Goal: Register for event/course

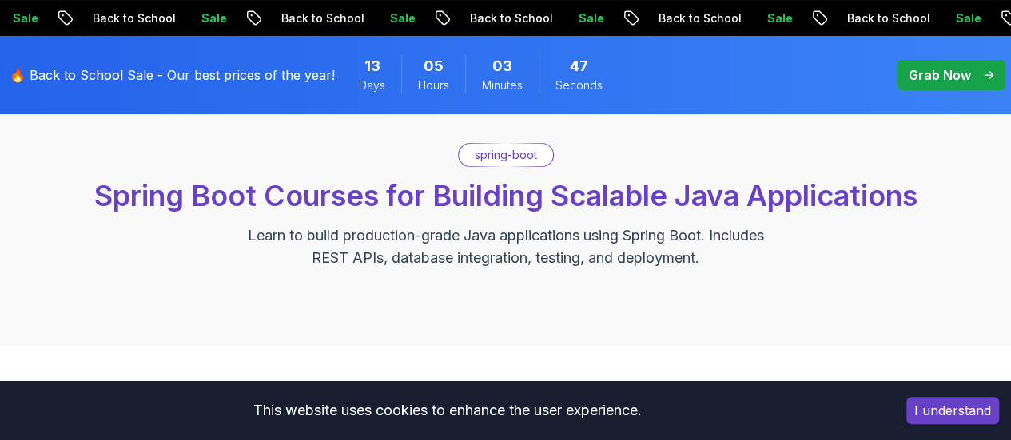
scroll to position [118, 0]
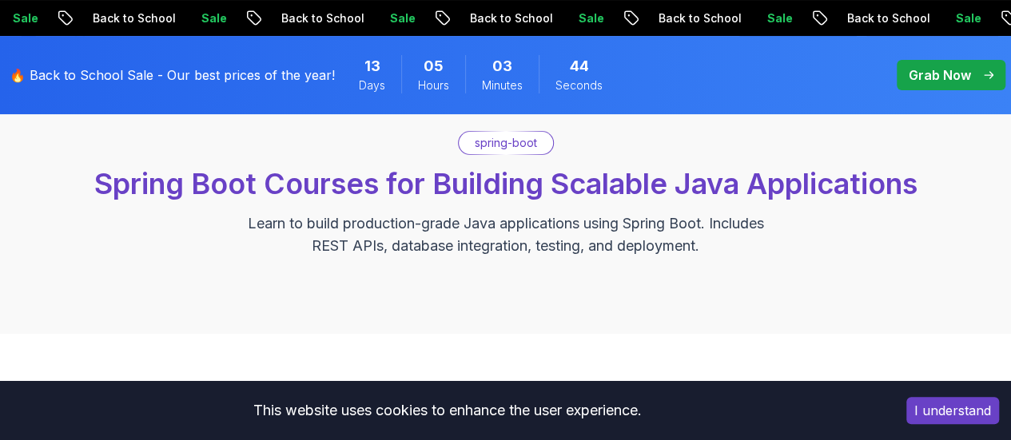
click at [934, 406] on button "I understand" at bounding box center [952, 410] width 93 height 27
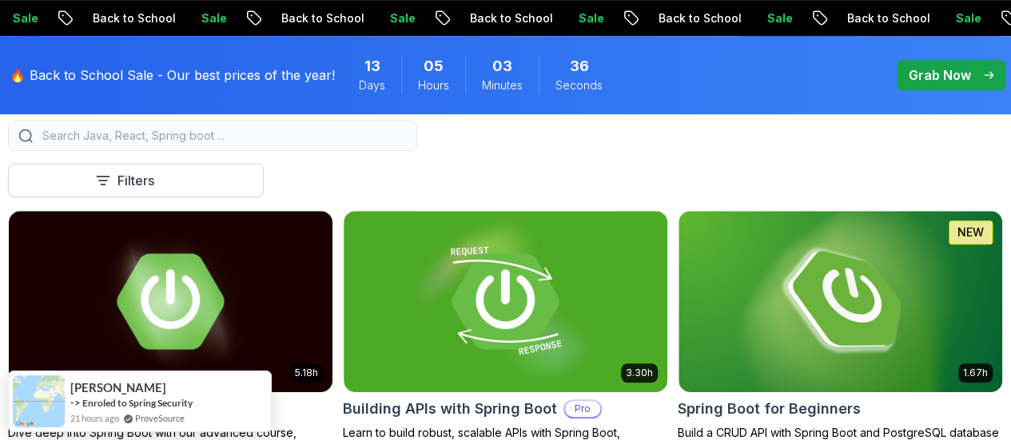
scroll to position [409, 0]
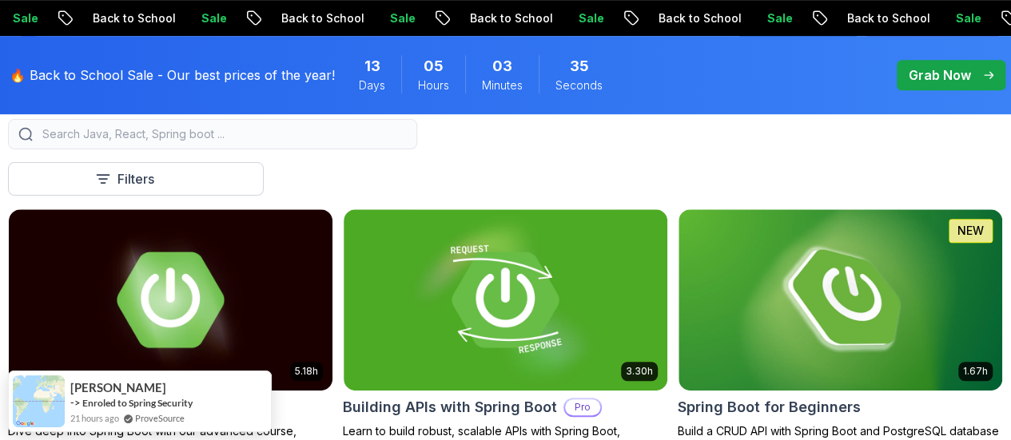
click at [0, 0] on p "Free" at bounding box center [0, 0] width 0 height 0
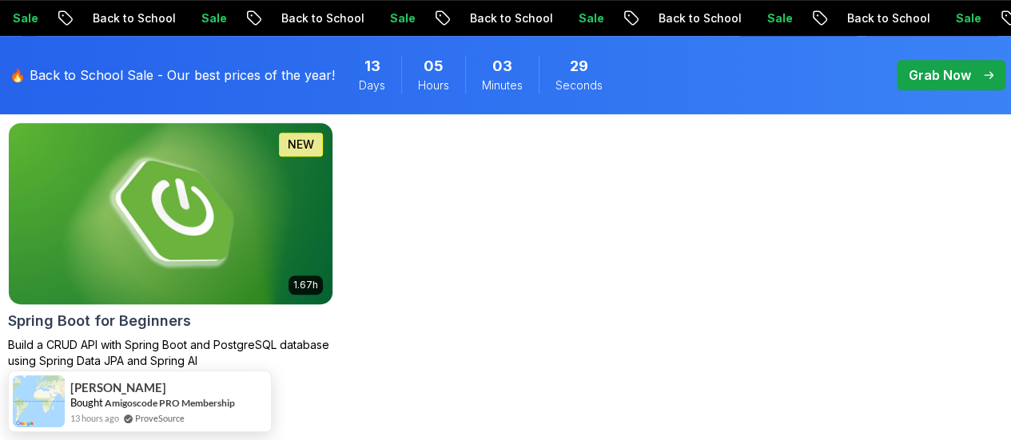
scroll to position [493, 0]
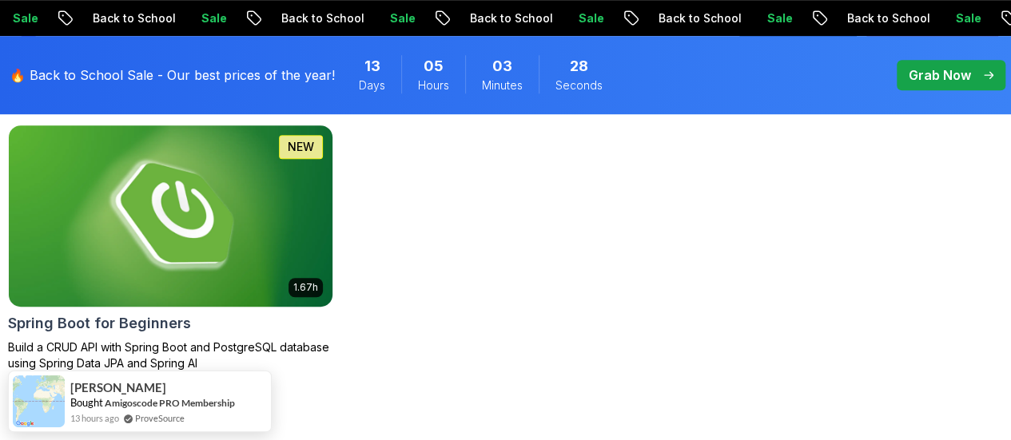
click at [333, 340] on p "Build a CRUD API with Spring Boot and PostgreSQL database using Spring Data JPA…" at bounding box center [170, 356] width 325 height 32
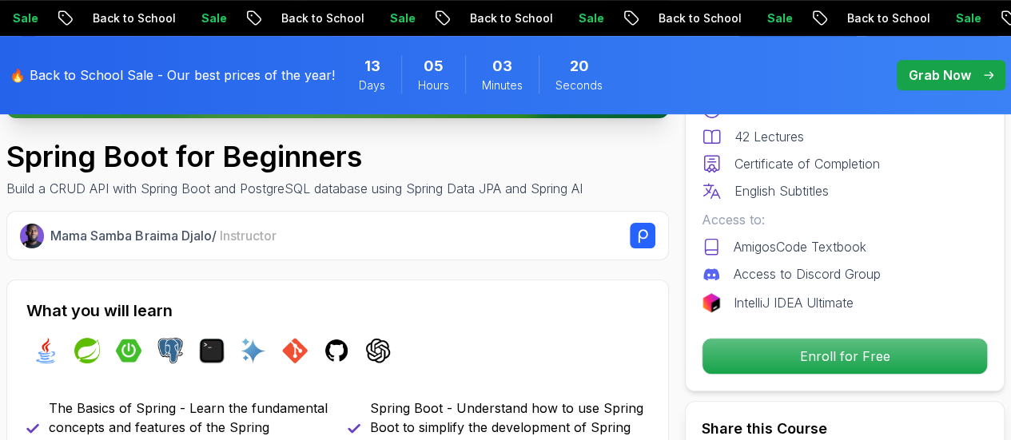
scroll to position [465, 0]
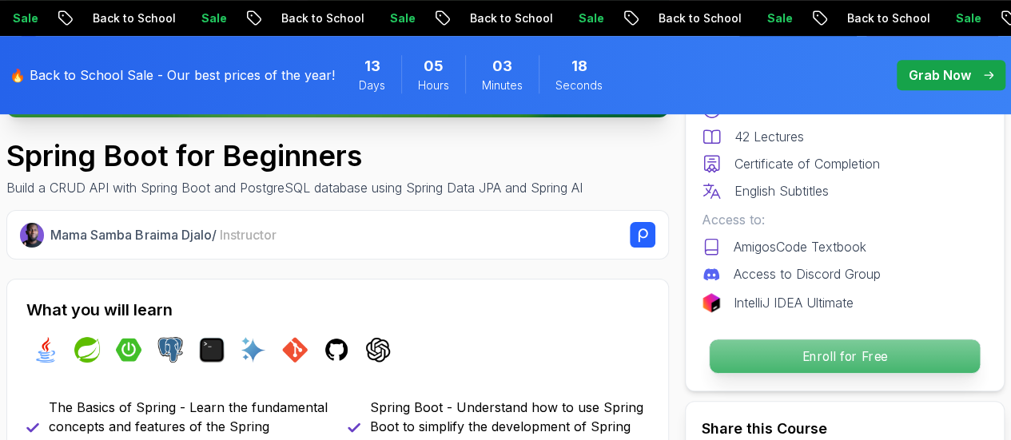
click at [811, 354] on p "Enroll for Free" at bounding box center [845, 357] width 270 height 34
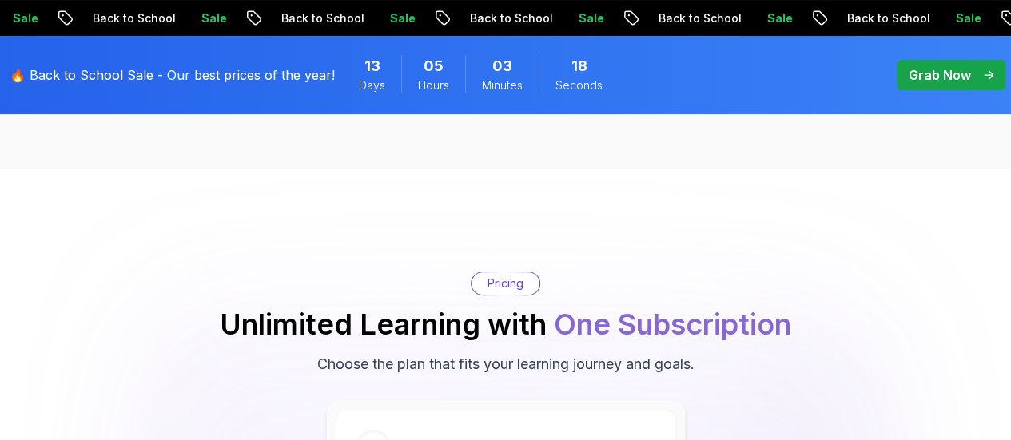
scroll to position [3324, 0]
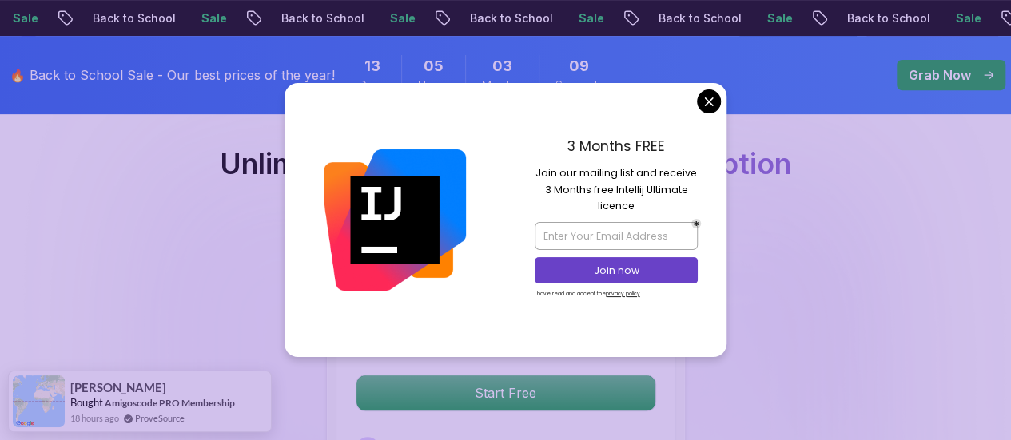
click at [695, 102] on div "3 Months FREE Join our mailing list and receive 3 Months free Intellij Ultimate…" at bounding box center [616, 219] width 221 height 273
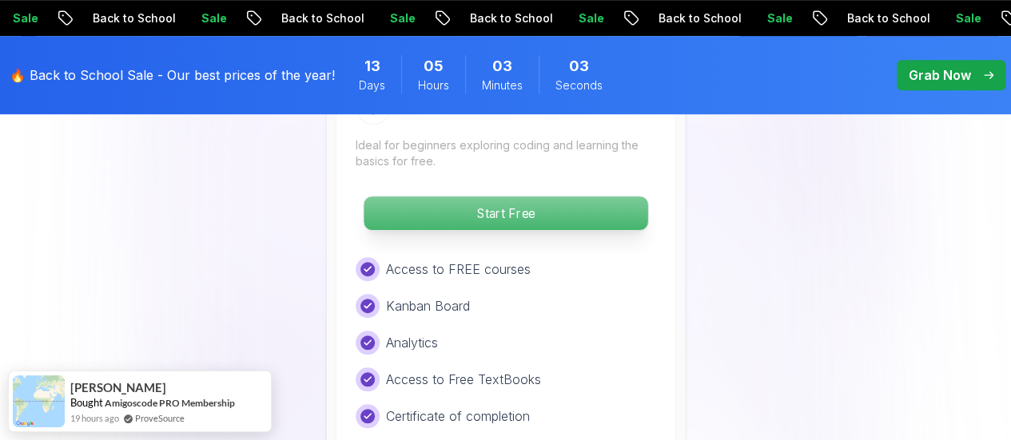
scroll to position [3501, 0]
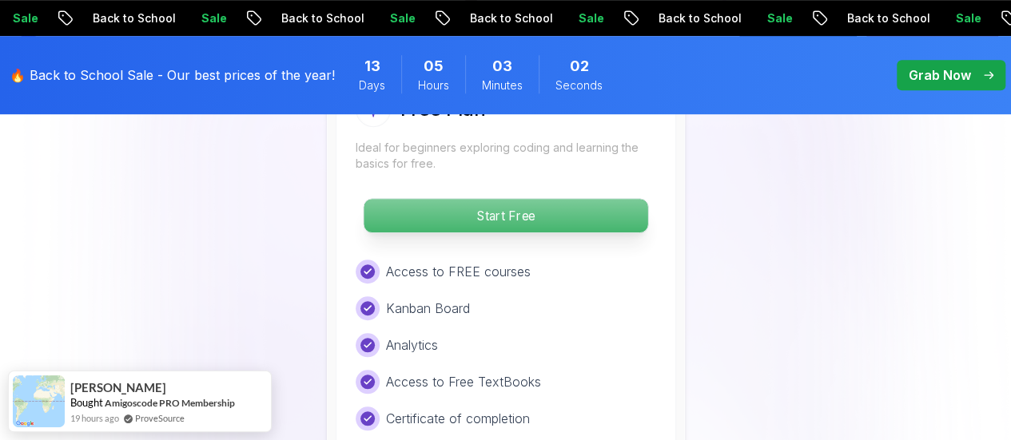
click at [499, 213] on p "Start Free" at bounding box center [506, 216] width 284 height 34
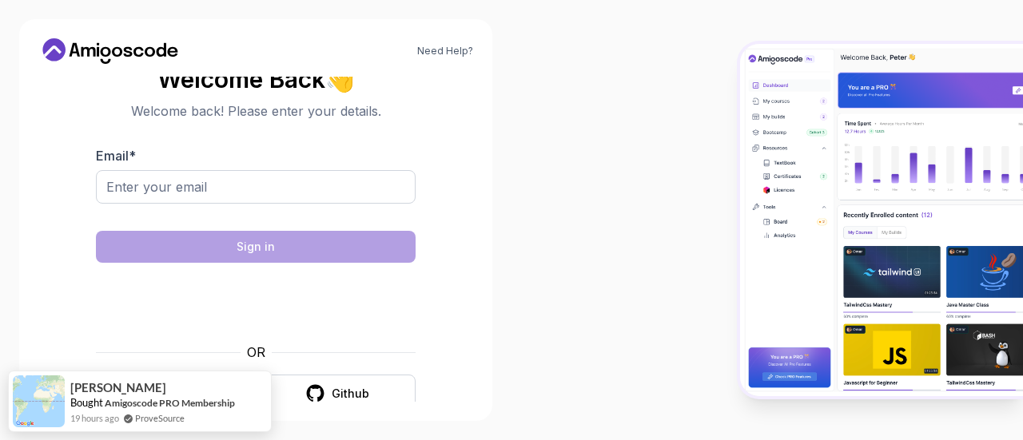
scroll to position [26, 0]
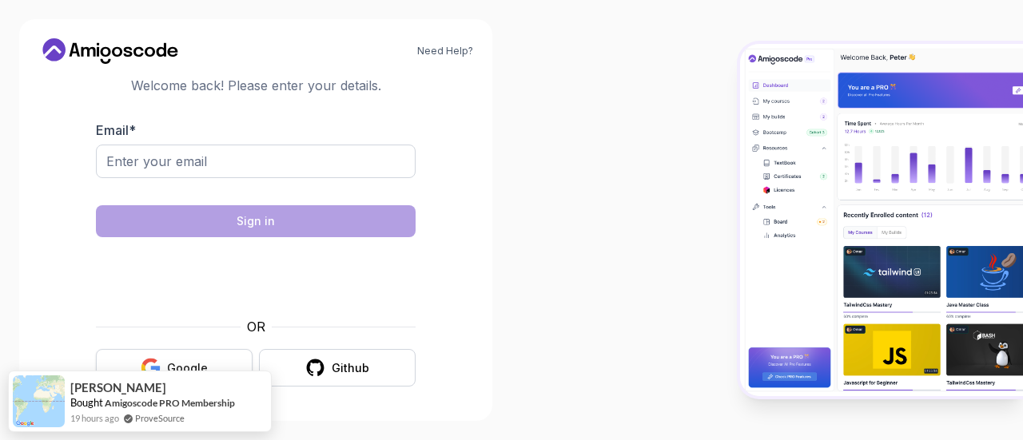
click at [194, 361] on div "Google" at bounding box center [187, 369] width 41 height 16
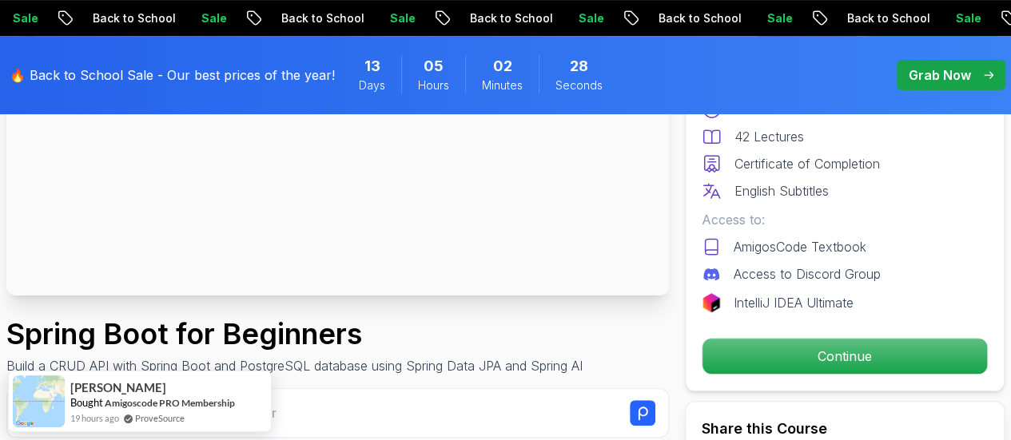
scroll to position [288, 0]
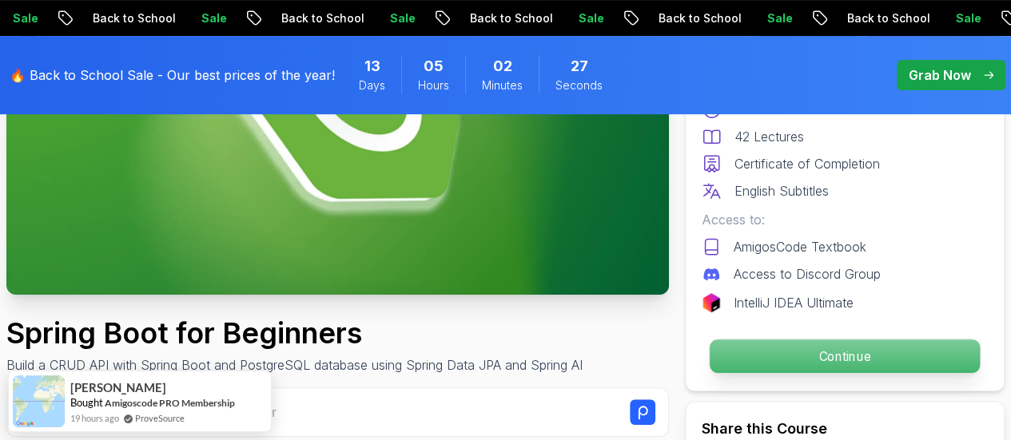
click at [740, 359] on p "Continue" at bounding box center [845, 357] width 270 height 34
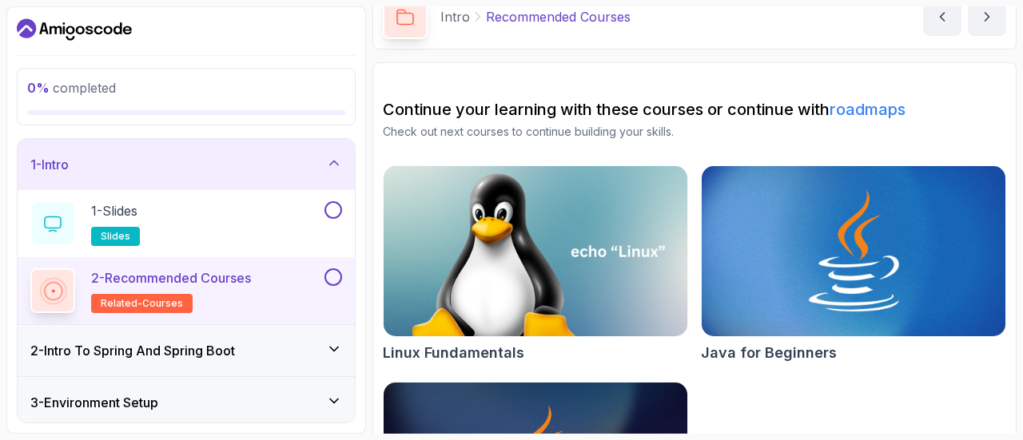
click at [237, 337] on div "2 - Intro To Spring And Spring Boot" at bounding box center [186, 350] width 337 height 51
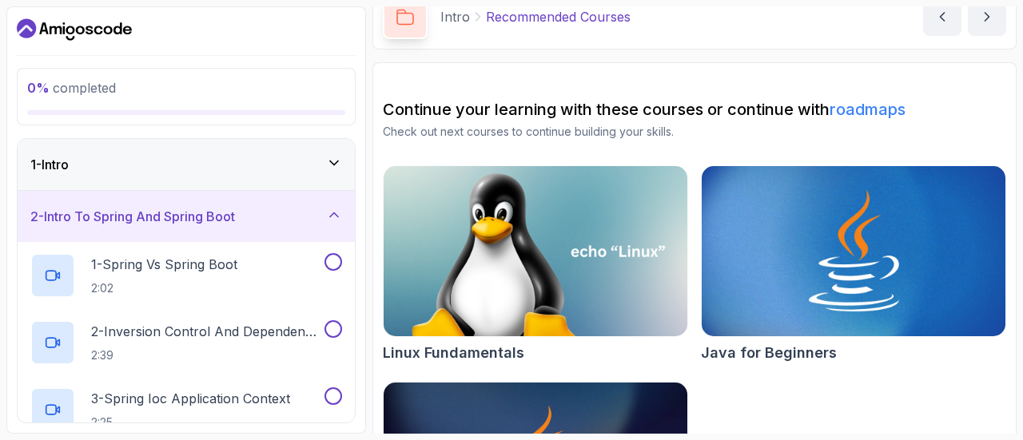
click at [246, 177] on div "1 - Intro" at bounding box center [186, 164] width 337 height 51
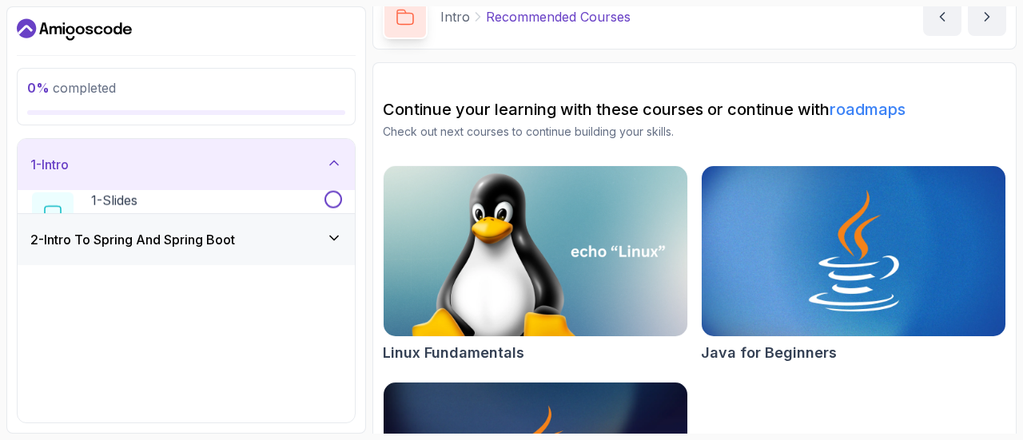
click at [246, 177] on div "1 - Intro" at bounding box center [186, 164] width 337 height 51
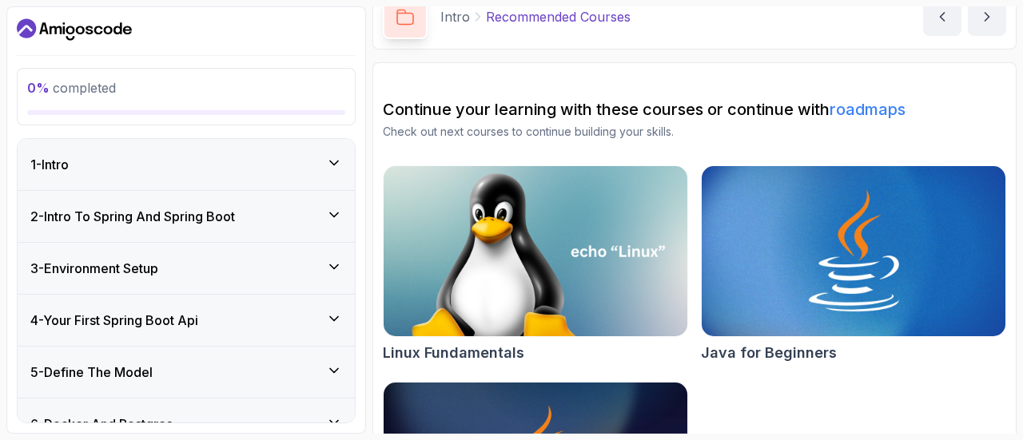
click at [240, 203] on div "2 - Intro To Spring And Spring Boot" at bounding box center [186, 216] width 337 height 51
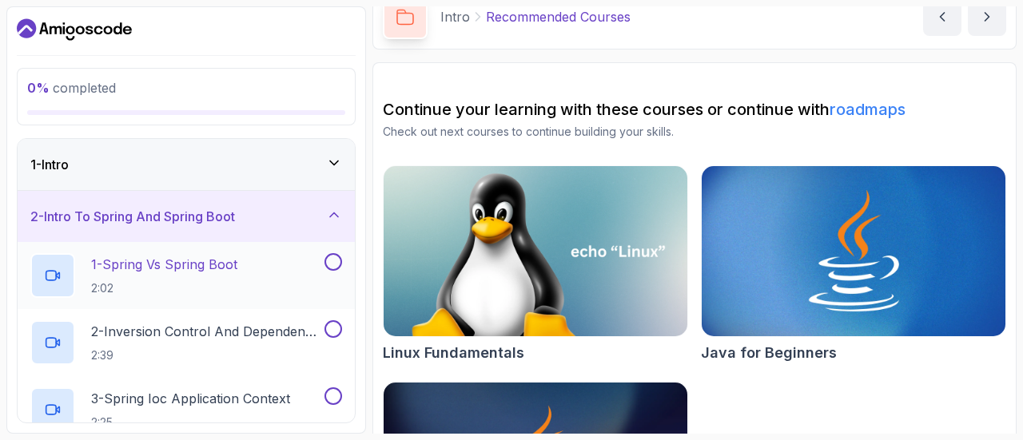
click at [182, 269] on p "1 - Spring Vs Spring Boot" at bounding box center [164, 264] width 146 height 19
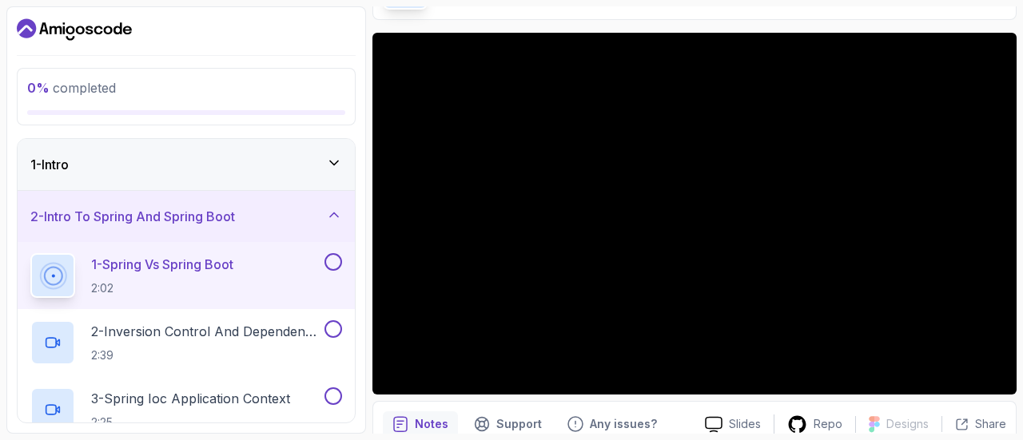
scroll to position [108, 0]
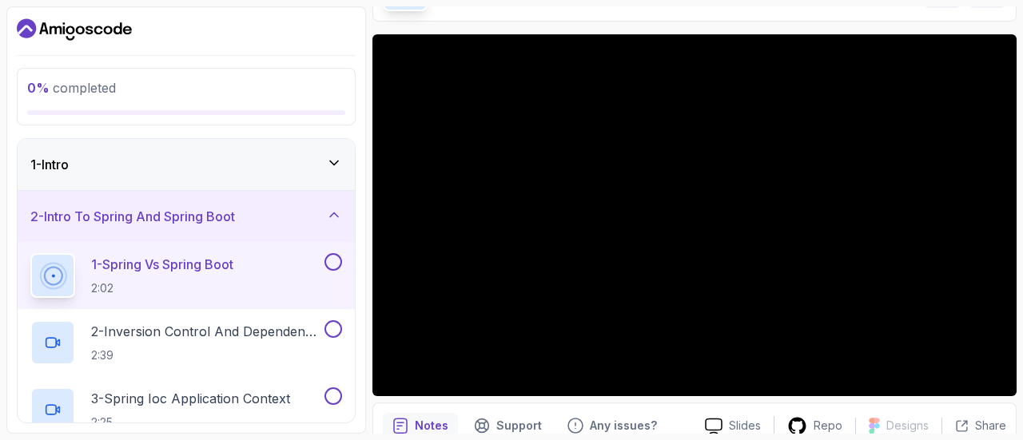
drag, startPoint x: 488, startPoint y: 344, endPoint x: 468, endPoint y: 309, distance: 39.8
click at [468, 309] on div at bounding box center [694, 215] width 644 height 362
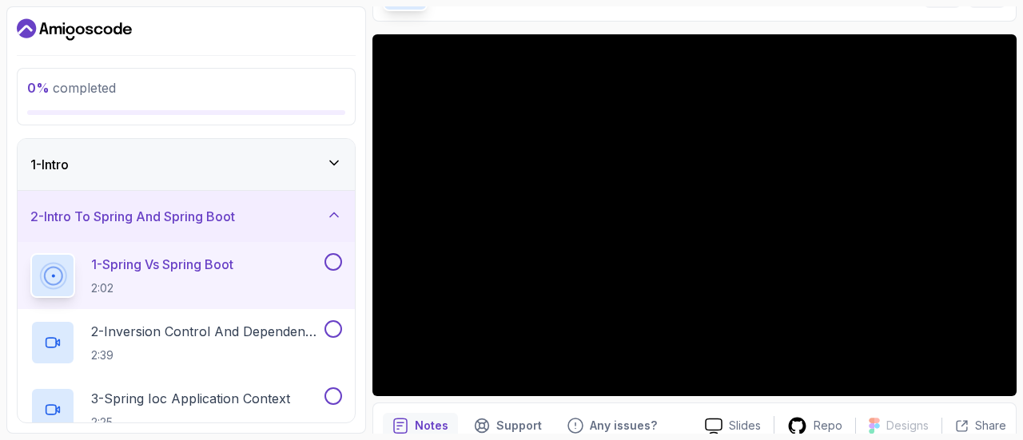
click at [468, 309] on div at bounding box center [694, 215] width 644 height 362
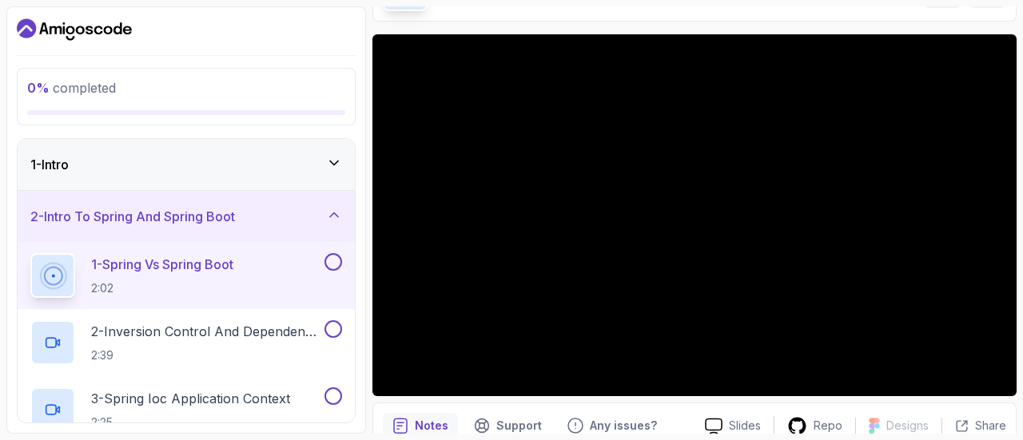
click at [468, 309] on div at bounding box center [694, 215] width 644 height 362
click at [868, 229] on div at bounding box center [694, 215] width 644 height 362
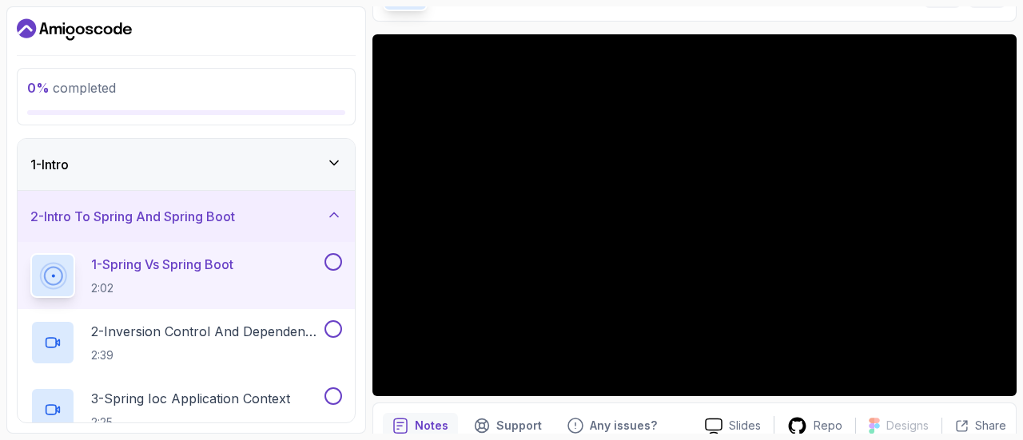
drag, startPoint x: 599, startPoint y: 269, endPoint x: 528, endPoint y: 265, distance: 71.3
click at [528, 265] on div at bounding box center [694, 215] width 644 height 362
drag, startPoint x: 528, startPoint y: 265, endPoint x: 500, endPoint y: 251, distance: 31.1
click at [500, 251] on div at bounding box center [694, 215] width 644 height 362
